Goal: Find specific page/section: Find specific page/section

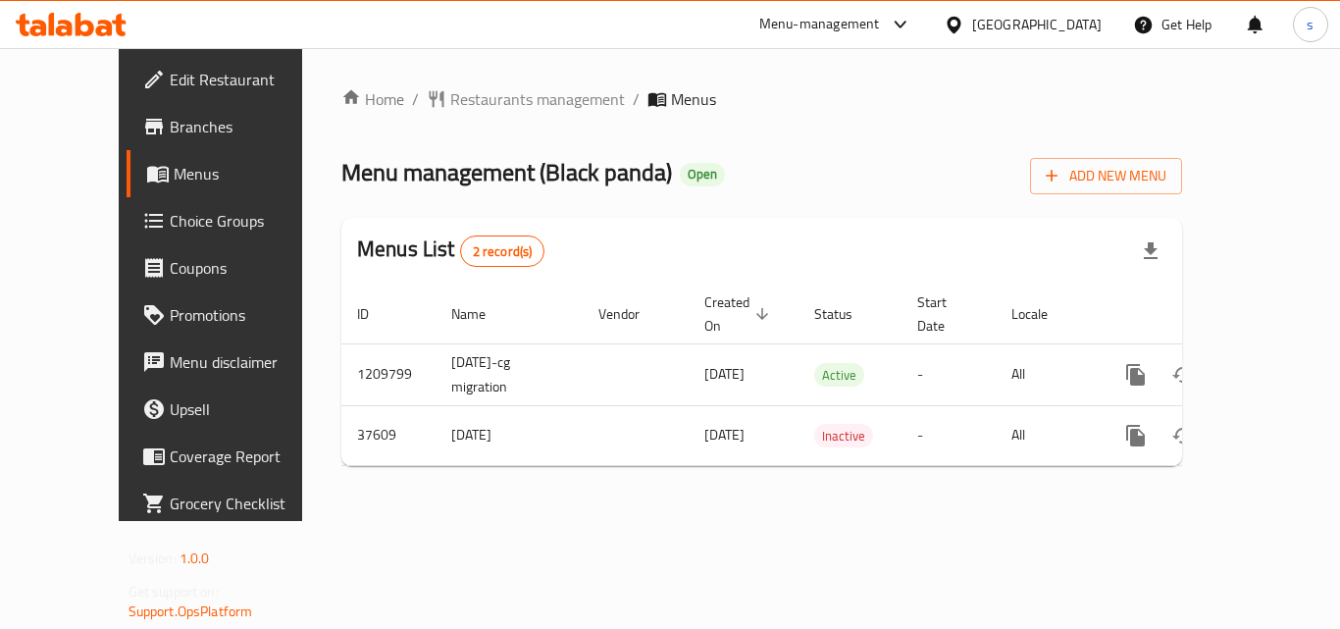
click at [1071, 34] on div "[GEOGRAPHIC_DATA]" at bounding box center [1036, 25] width 129 height 22
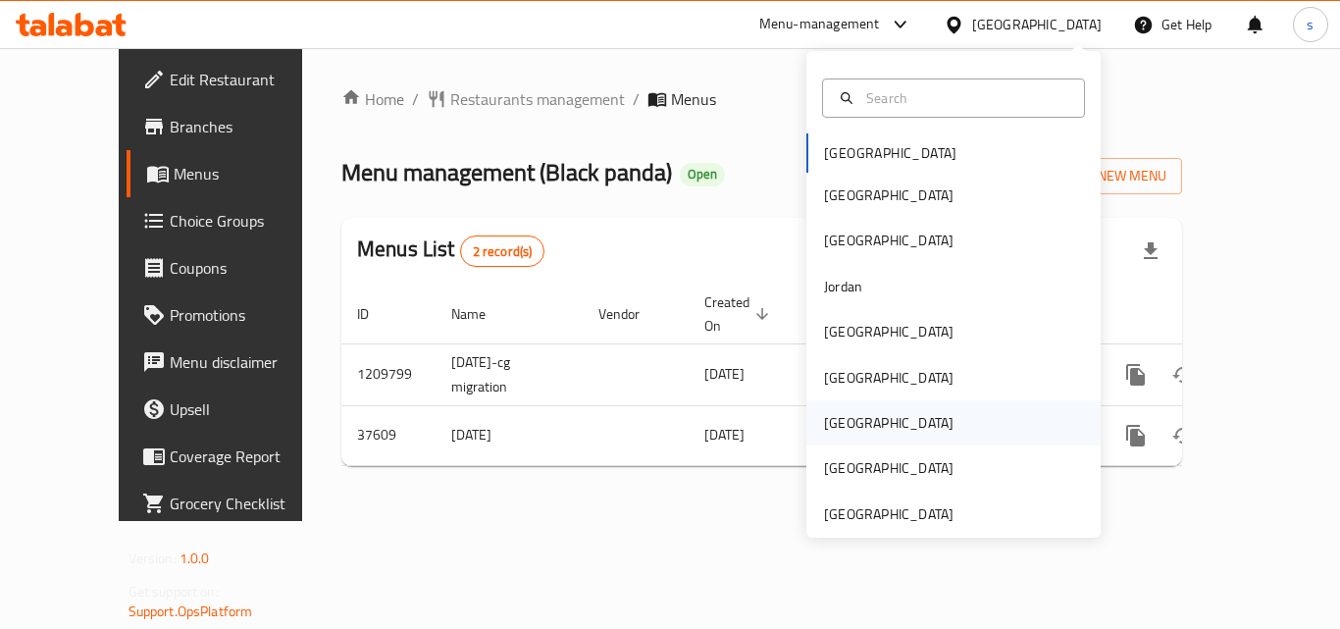
click at [853, 421] on div "[GEOGRAPHIC_DATA]" at bounding box center [888, 422] width 161 height 45
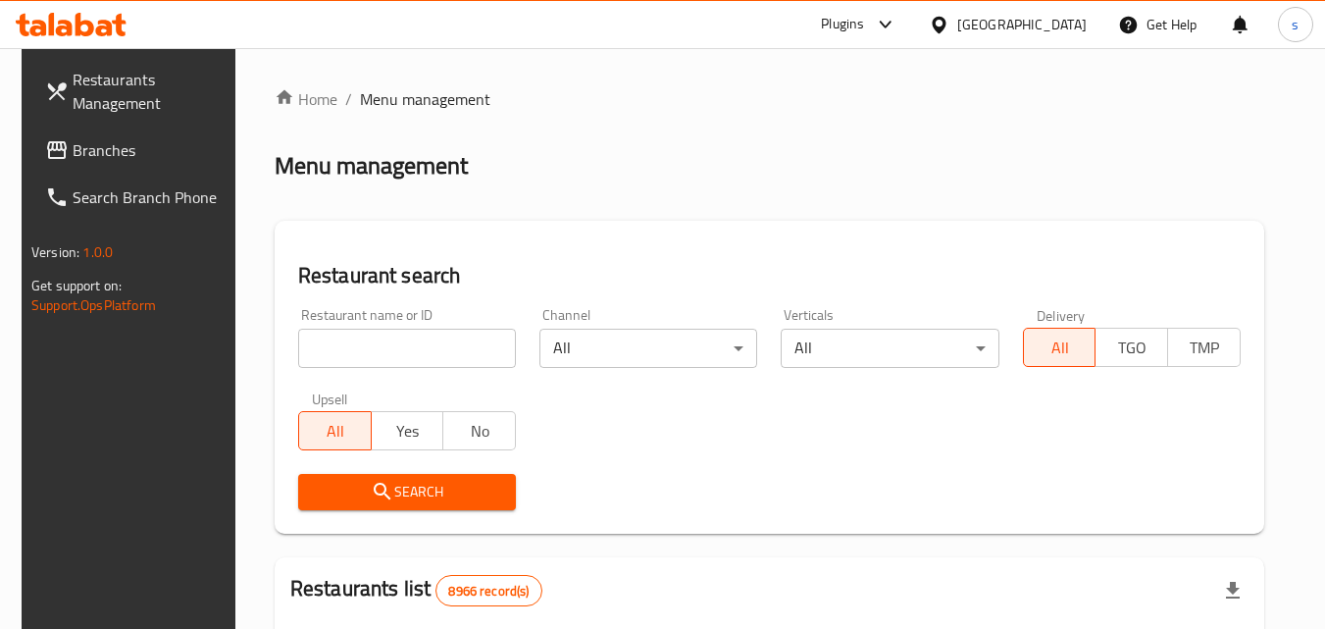
click at [74, 159] on span "Branches" at bounding box center [150, 150] width 155 height 24
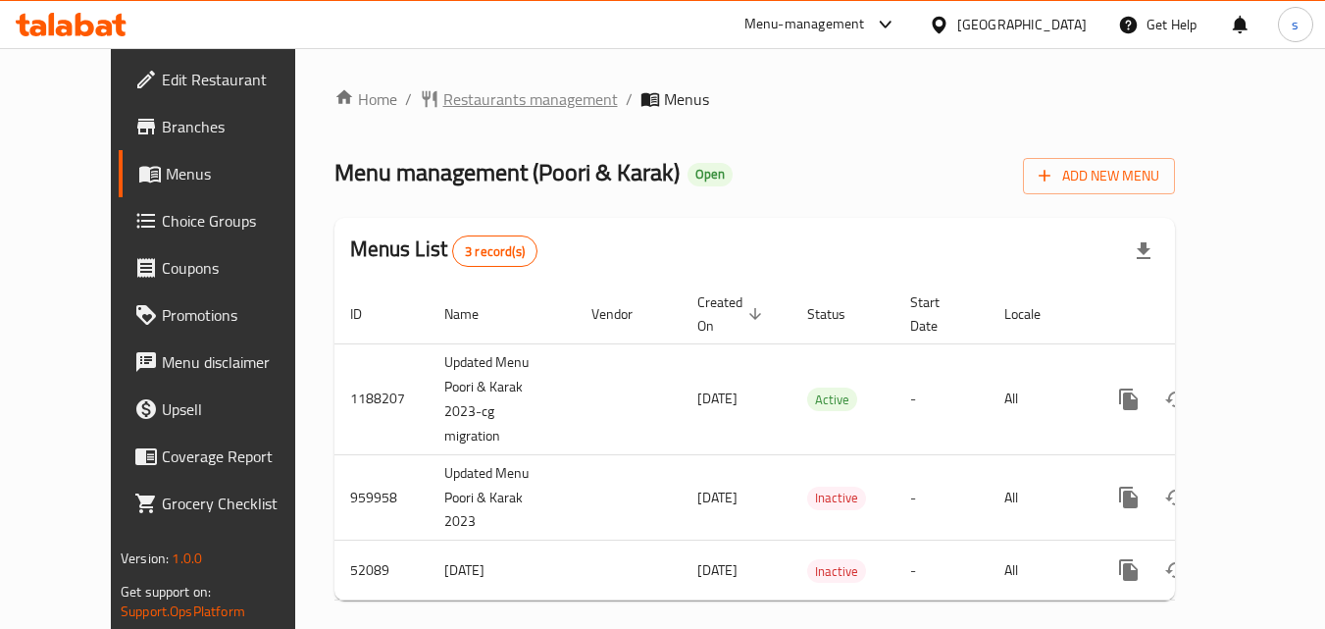
click at [481, 104] on span "Restaurants management" at bounding box center [530, 99] width 175 height 24
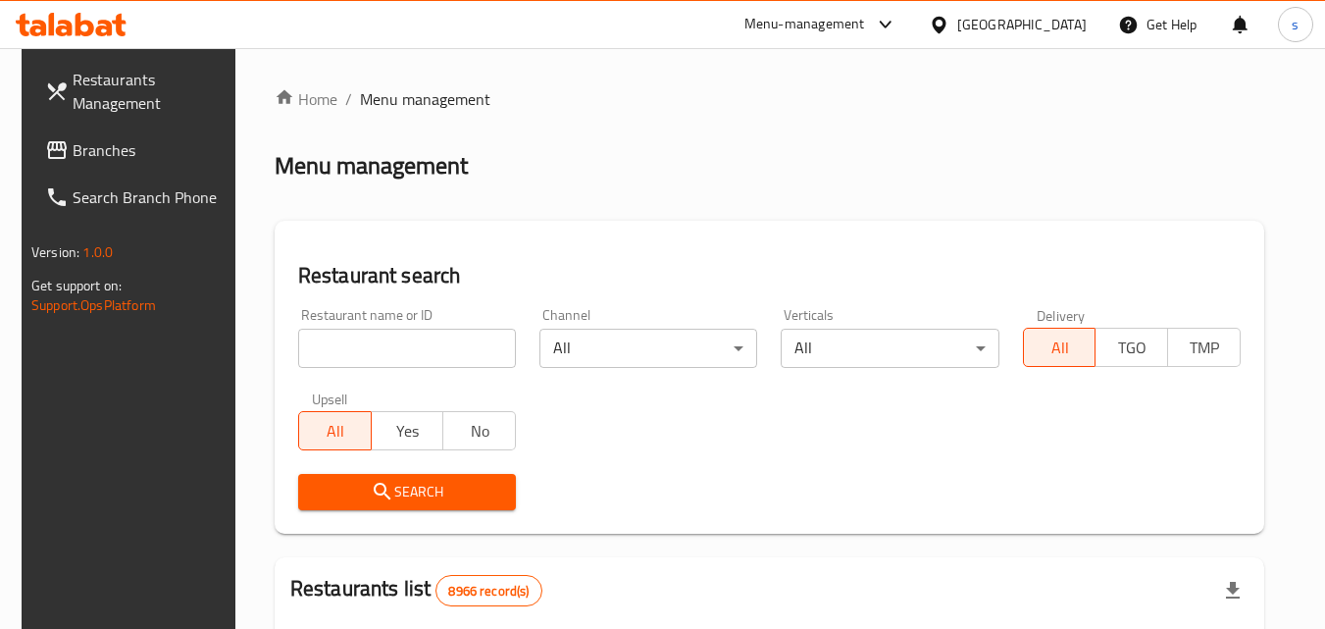
click at [341, 368] on div "Restaurant name or ID Restaurant name or ID" at bounding box center [406, 337] width 241 height 83
click at [339, 361] on input "search" at bounding box center [407, 348] width 218 height 39
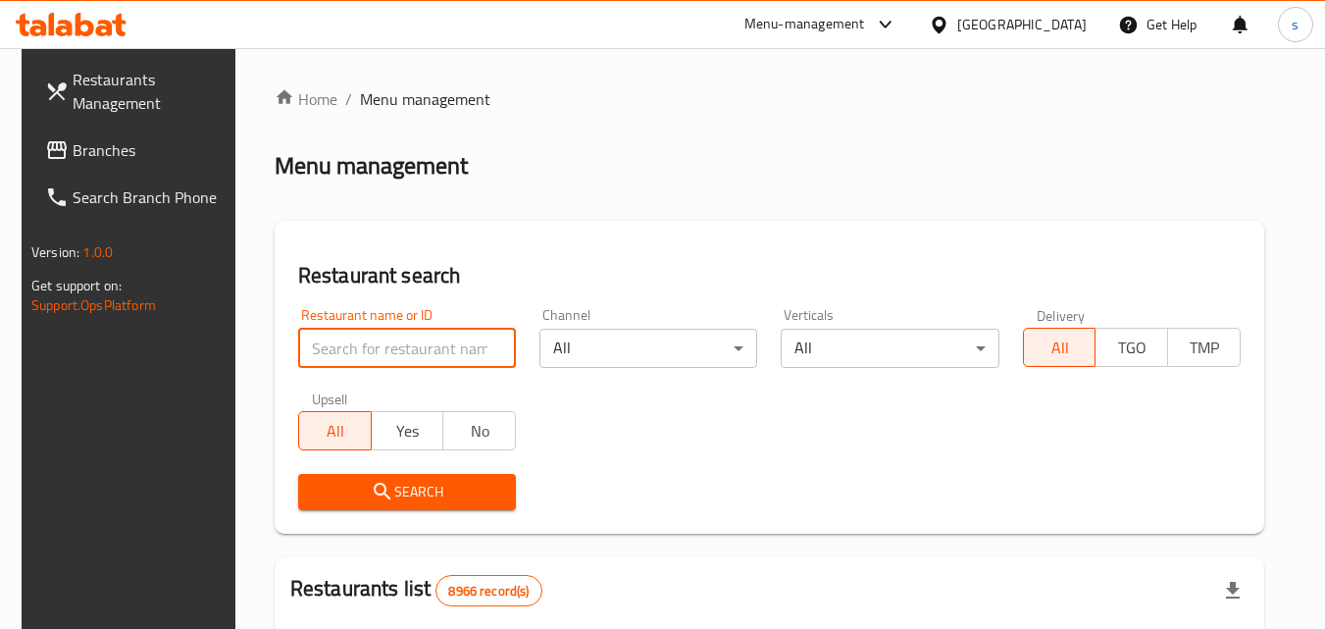
paste input "2793"
type input "2793"
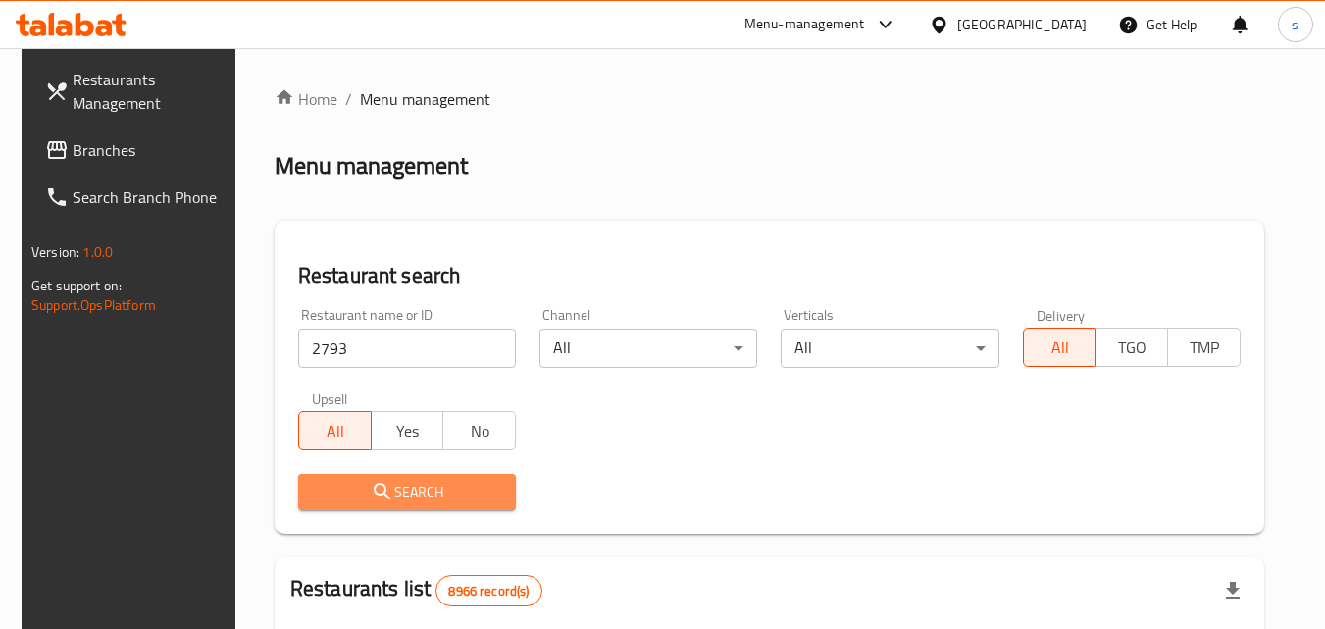
click at [358, 478] on button "Search" at bounding box center [407, 492] width 218 height 36
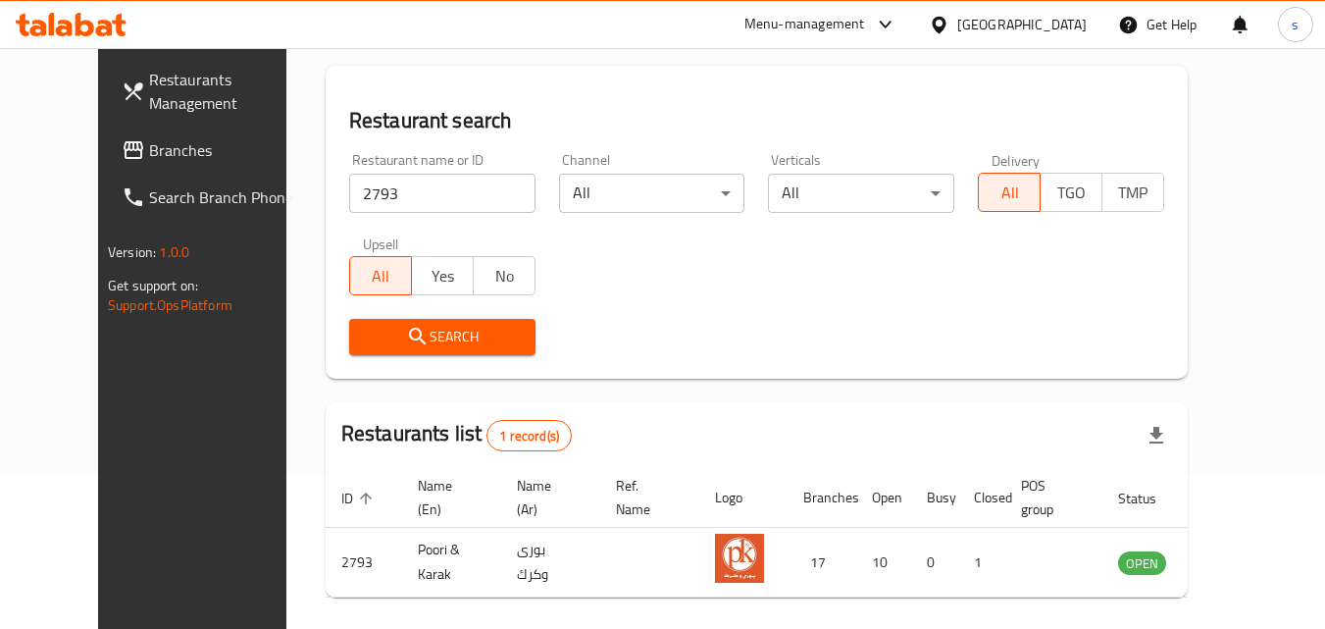
scroll to position [230, 0]
